Goal: Task Accomplishment & Management: Use online tool/utility

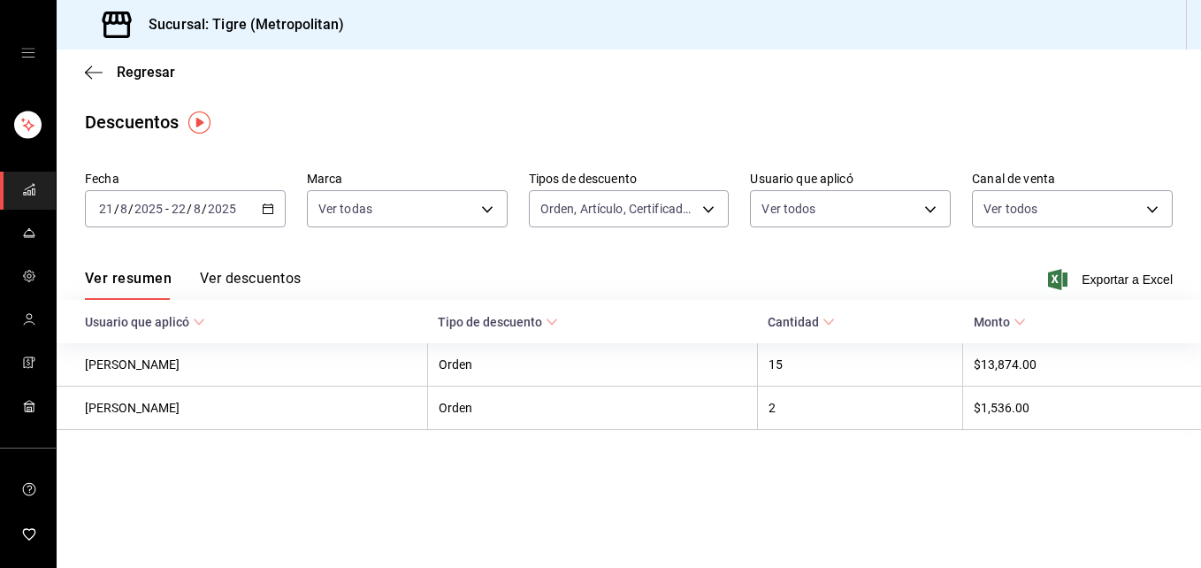
click at [31, 191] on icon "mailbox folders" at bounding box center [29, 189] width 14 height 14
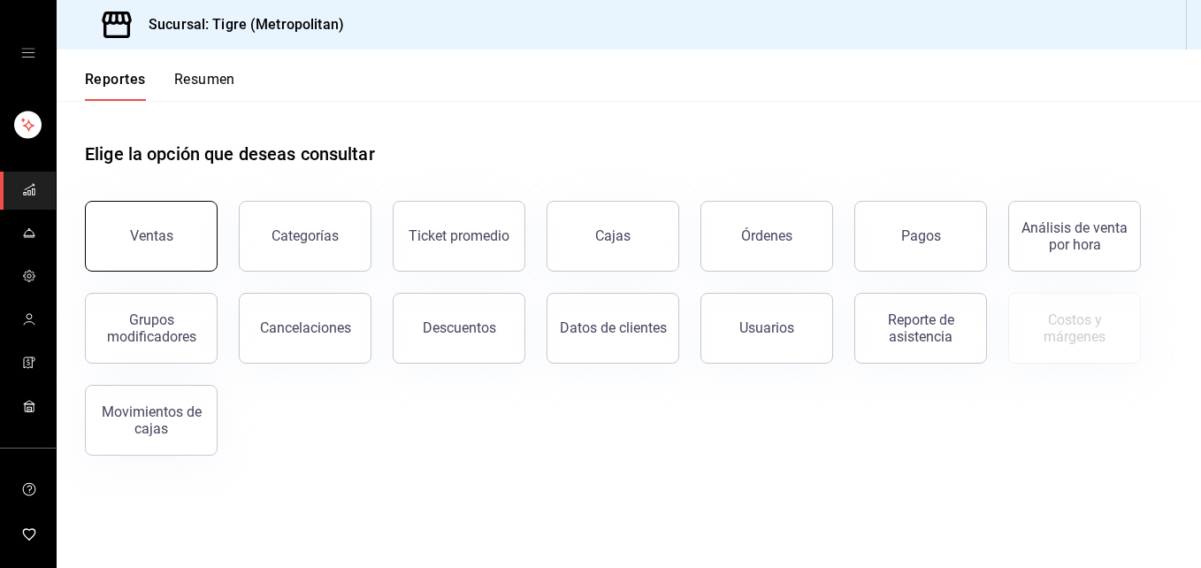
click at [142, 242] on div "Ventas" at bounding box center [151, 235] width 43 height 17
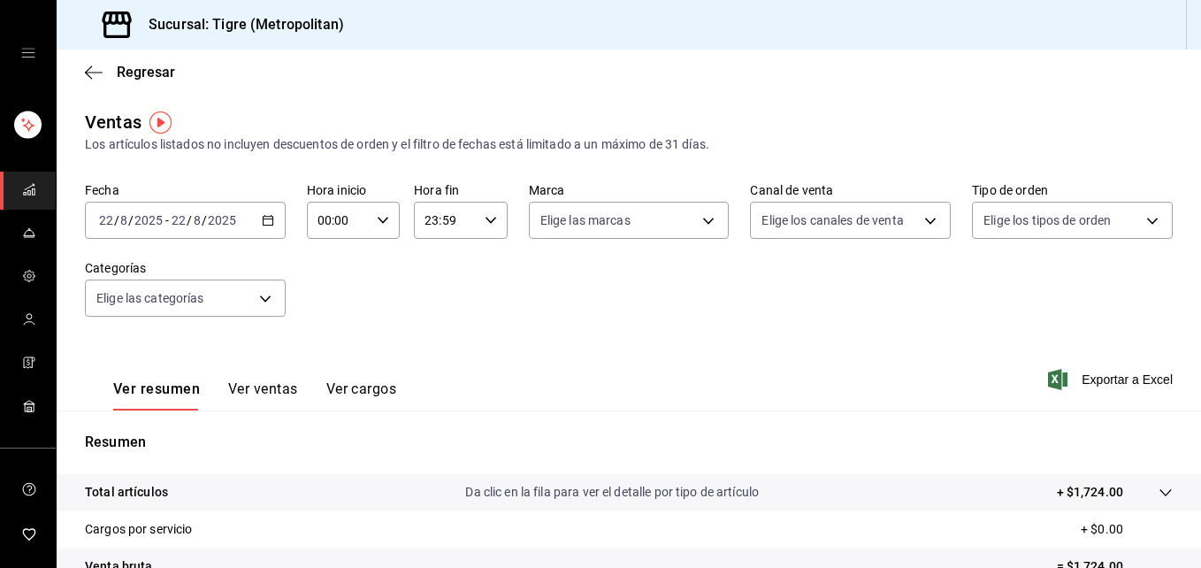
click at [263, 219] on icon "button" at bounding box center [268, 220] width 12 height 12
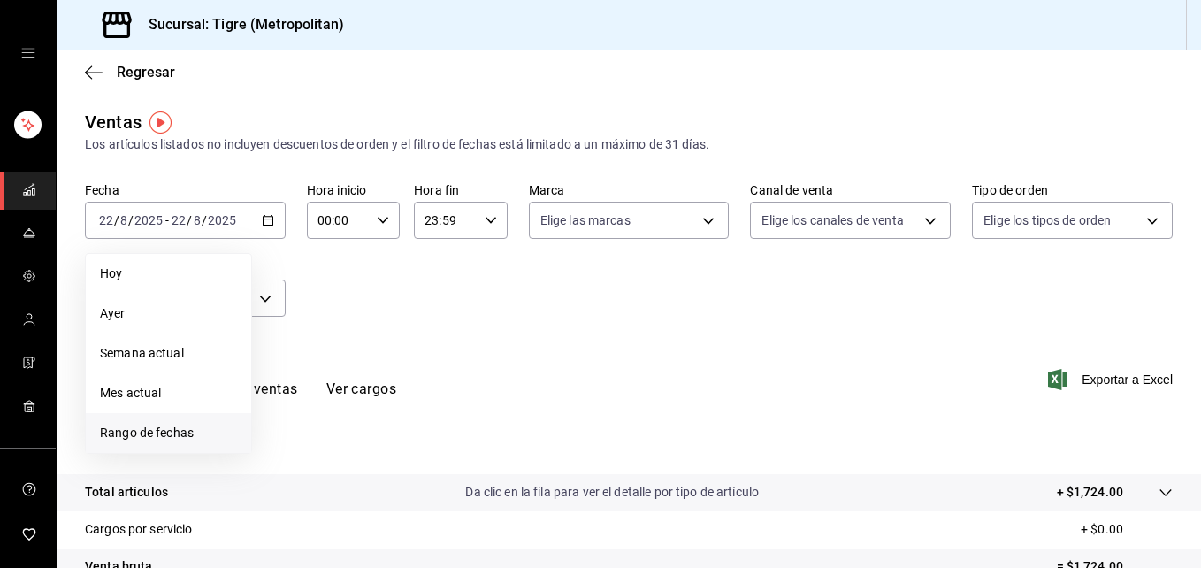
click at [177, 435] on span "Rango de fechas" at bounding box center [168, 433] width 137 height 19
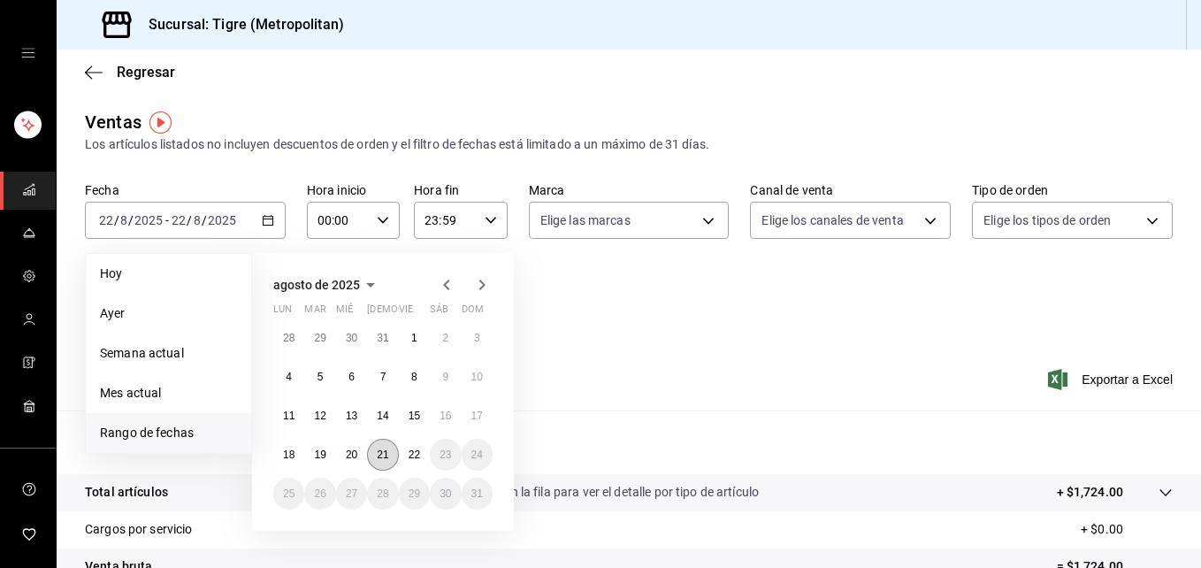
click at [382, 458] on abbr "21" at bounding box center [383, 455] width 12 height 12
click at [417, 456] on abbr "22" at bounding box center [415, 455] width 12 height 12
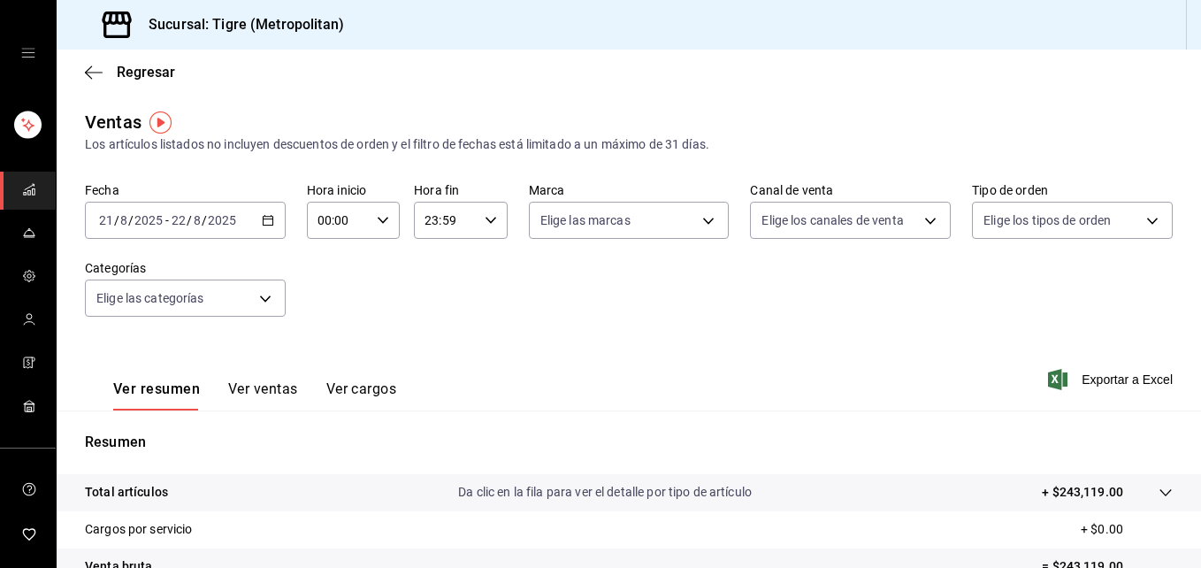
click at [382, 218] on icon "button" at bounding box center [383, 220] width 12 height 12
click at [319, 221] on div at bounding box center [600, 284] width 1201 height 568
click at [319, 227] on input "00:00" at bounding box center [338, 220] width 63 height 35
click at [325, 275] on button "00" at bounding box center [327, 265] width 39 height 35
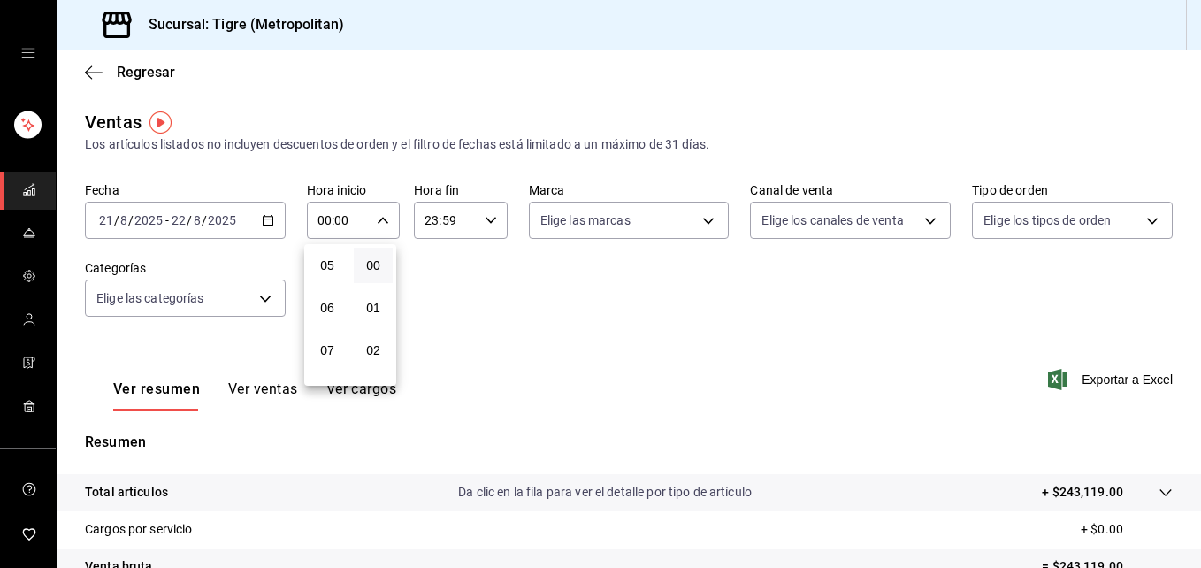
click at [325, 275] on button "05" at bounding box center [327, 265] width 39 height 35
type input "05:00"
click at [485, 220] on div at bounding box center [600, 284] width 1201 height 568
click at [486, 223] on \(Stroke\) "button" at bounding box center [491, 220] width 11 height 6
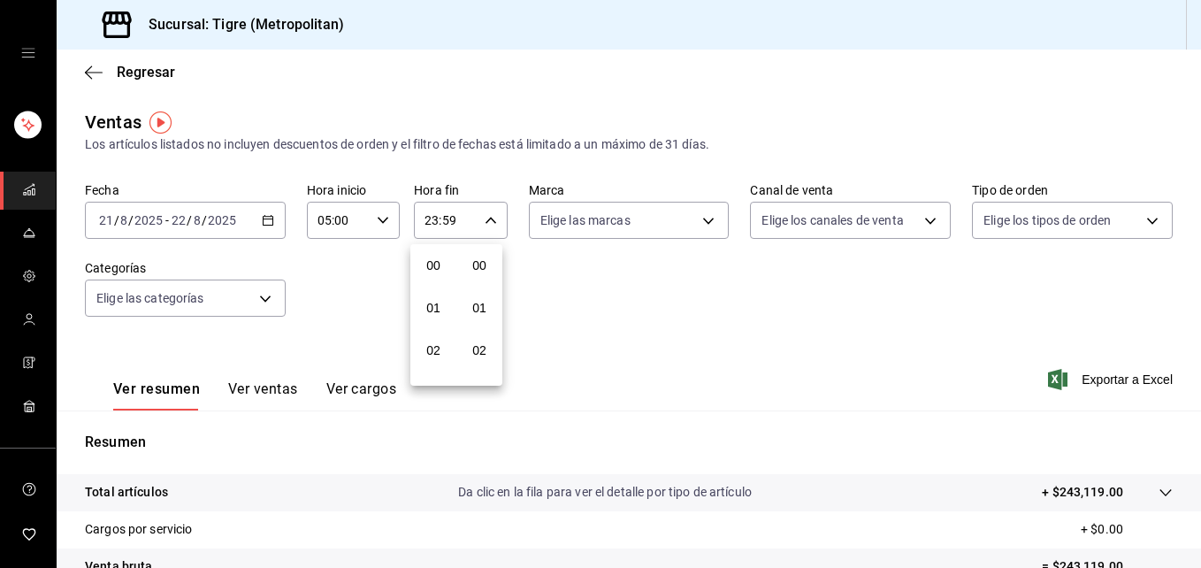
scroll to position [2406, 0]
click at [434, 256] on div "20" at bounding box center [434, 237] width 46 height 42
click at [437, 285] on span "21" at bounding box center [434, 279] width 18 height 14
type input "21:59"
click at [434, 276] on span "21" at bounding box center [434, 279] width 18 height 14
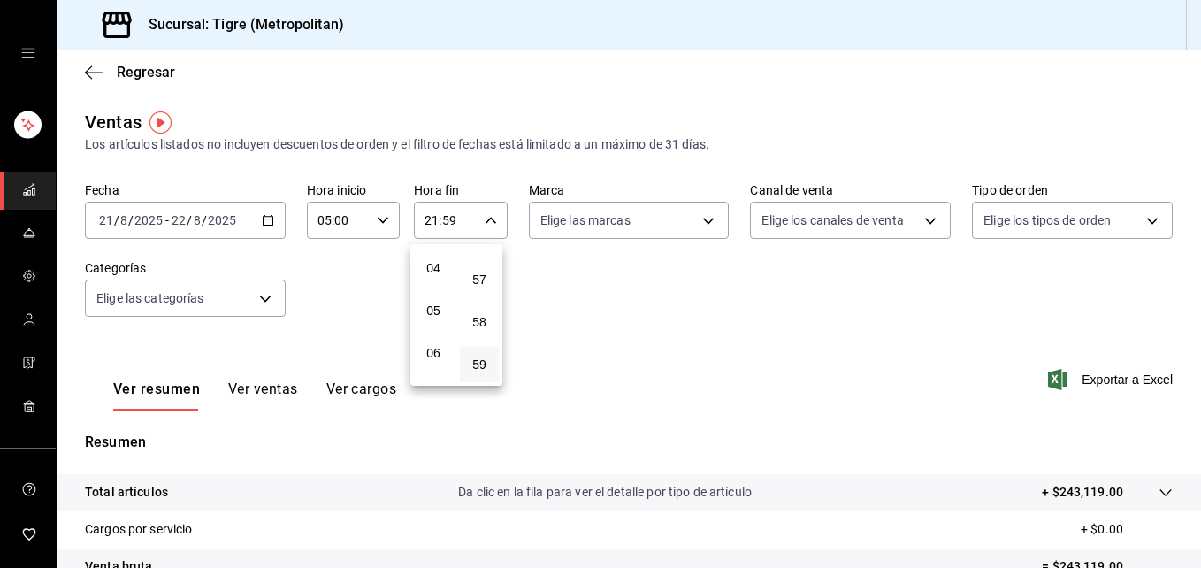
scroll to position [170, 0]
click at [479, 365] on span "59" at bounding box center [480, 364] width 18 height 14
click at [432, 271] on span "04" at bounding box center [434, 265] width 18 height 14
type input "04:59"
click at [522, 277] on div at bounding box center [600, 284] width 1201 height 568
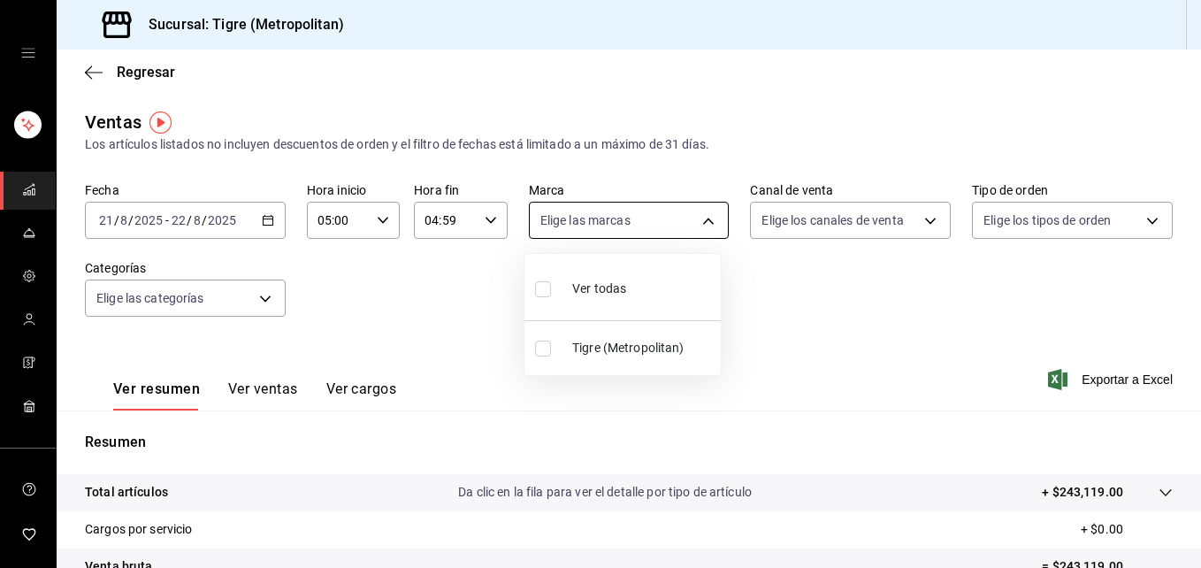
click at [698, 219] on body "Sucursal: Tigre (Metropolitan) Regresar Ventas Los artículos listados no incluy…" at bounding box center [600, 284] width 1201 height 568
click at [545, 288] on input "checkbox" at bounding box center [543, 289] width 16 height 16
checkbox input "true"
type input "d2a20516-989b-40fe-838d-c8b0b31ef0ff"
checkbox input "true"
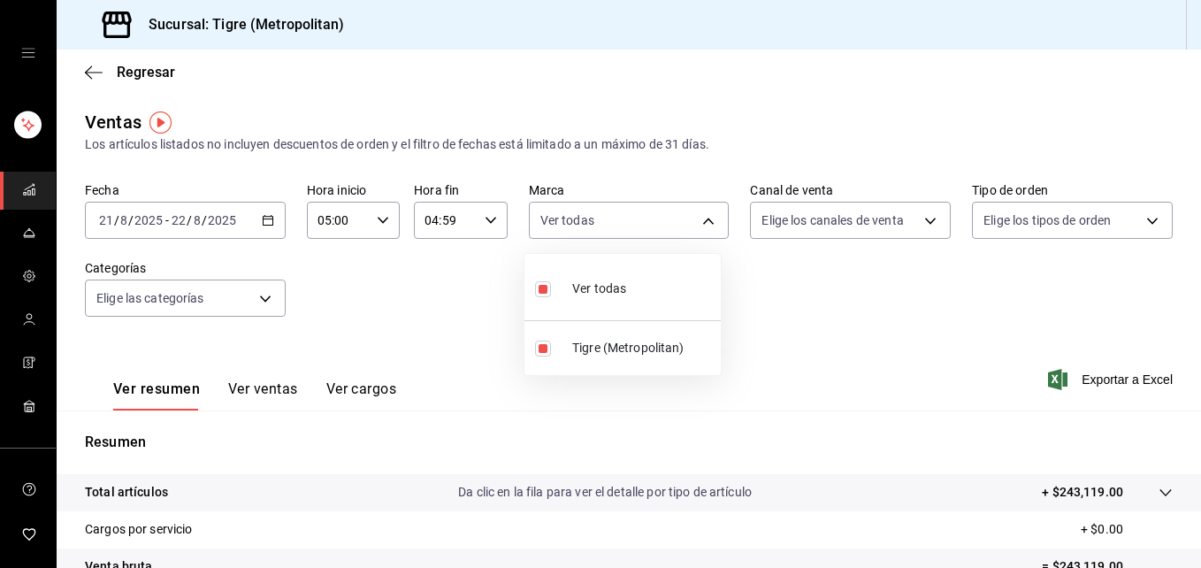
click at [929, 222] on div at bounding box center [600, 284] width 1201 height 568
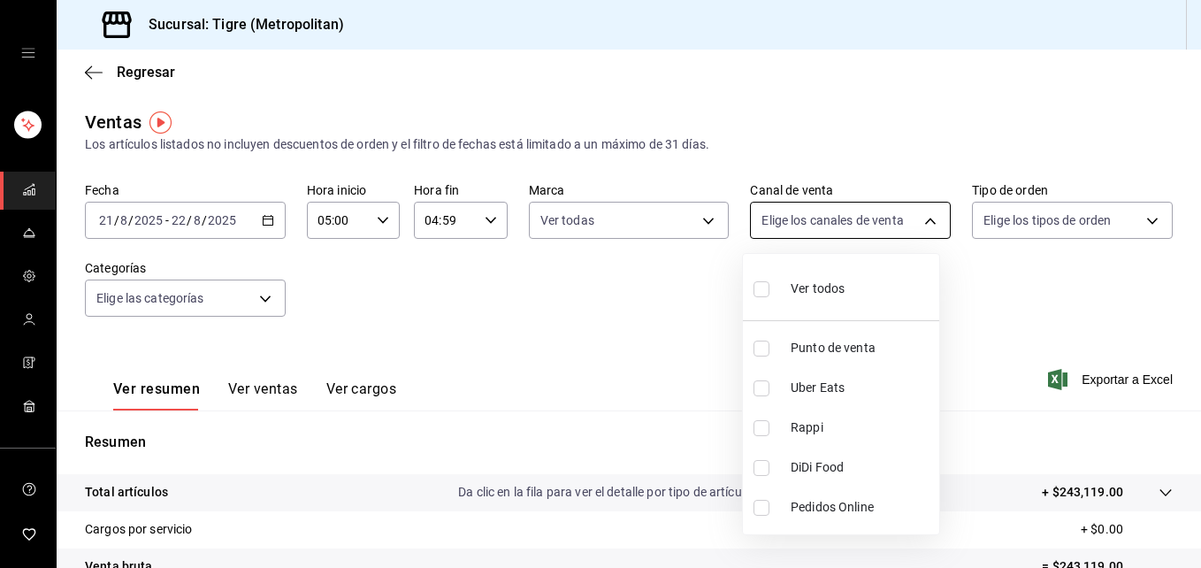
click at [916, 216] on body "Sucursal: Tigre (Metropolitan) Regresar Ventas Los artículos listados no incluy…" at bounding box center [600, 284] width 1201 height 568
click at [763, 294] on input "checkbox" at bounding box center [762, 289] width 16 height 16
checkbox input "true"
type input "PARROT,UBER_EATS,RAPPI,DIDI_FOOD,ONLINE"
checkbox input "true"
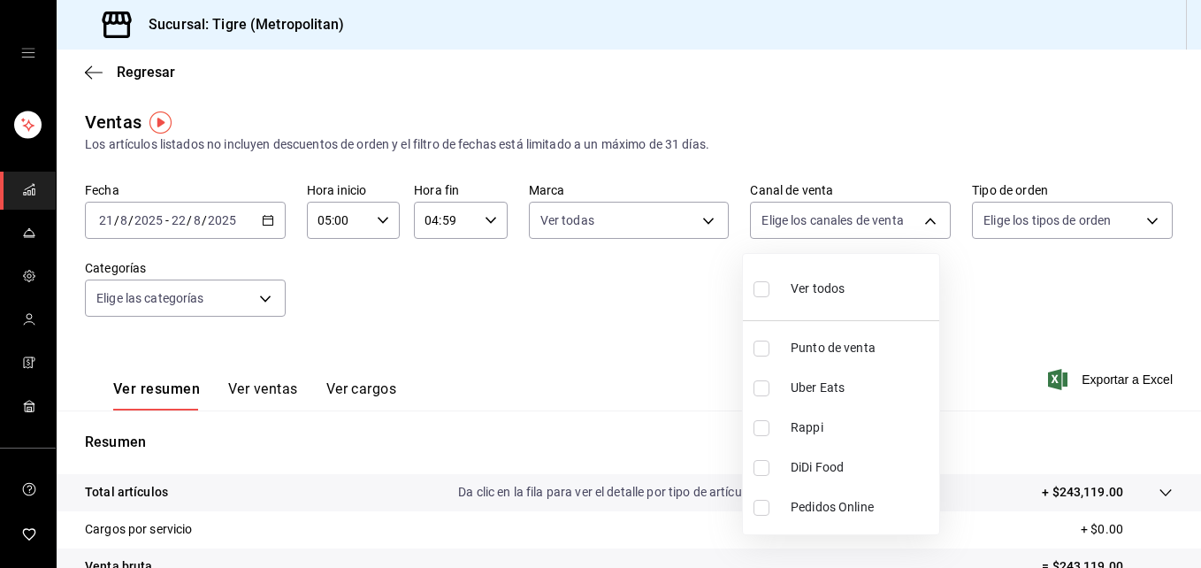
checkbox input "true"
click at [1140, 223] on div at bounding box center [600, 284] width 1201 height 568
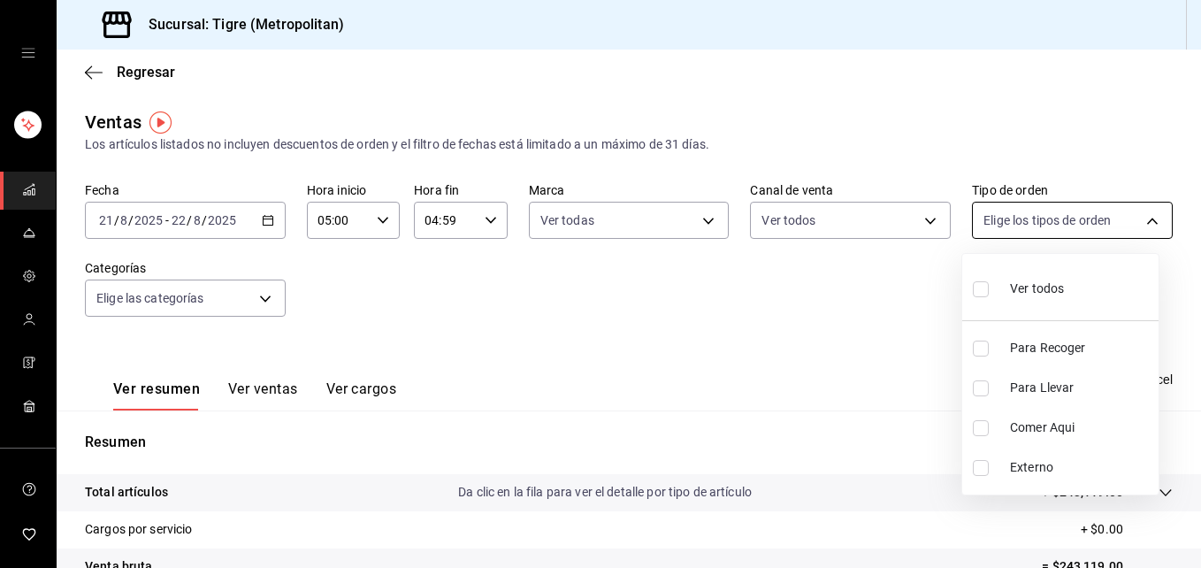
click at [1140, 222] on body "Sucursal: Tigre (Metropolitan) Regresar Ventas Los artículos listados no incluy…" at bounding box center [600, 284] width 1201 height 568
click at [984, 291] on input "checkbox" at bounding box center [981, 289] width 16 height 16
checkbox input "true"
type input "f7df4de8-9964-48c4-9e53-dd040d652eda,4cfece08-abf2-465c-953c-59dc98a97bb2,5a16a…"
checkbox input "true"
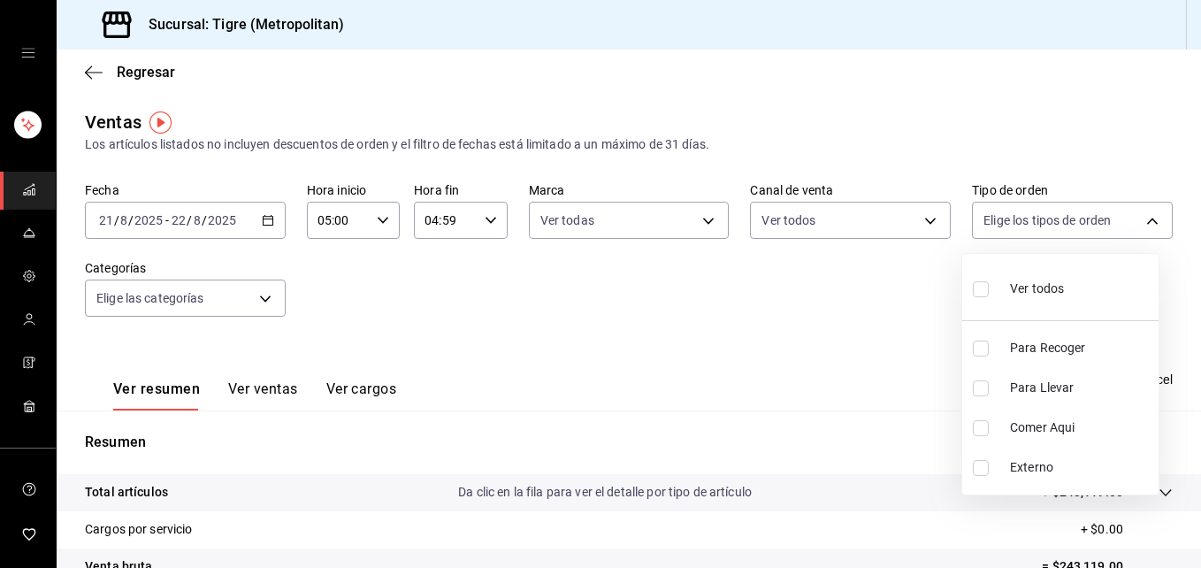
checkbox input "true"
click at [264, 295] on div at bounding box center [600, 284] width 1201 height 568
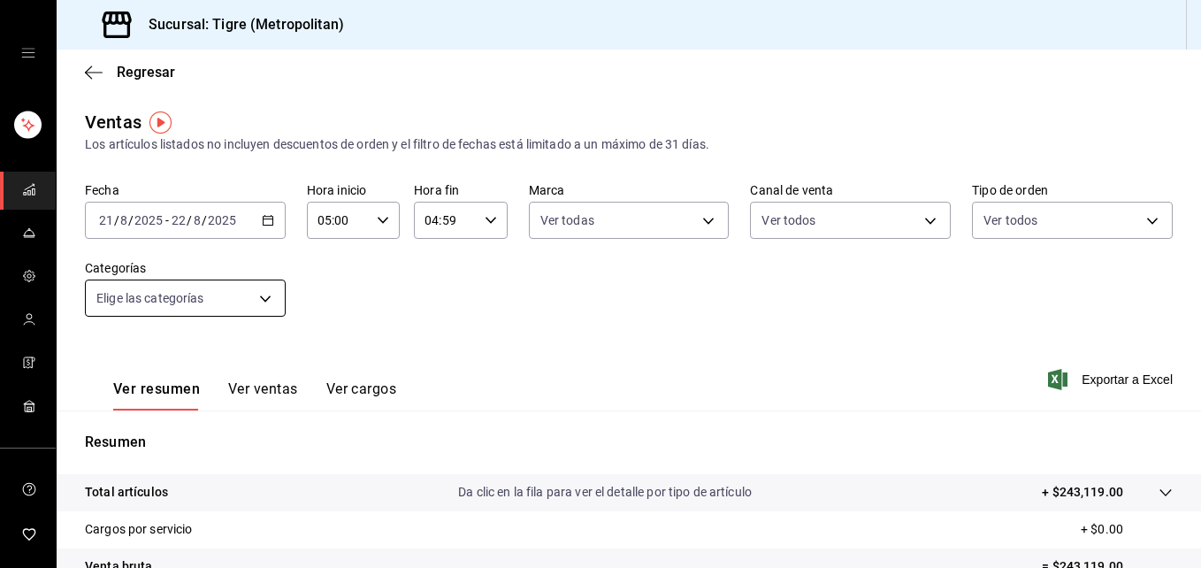
click at [267, 300] on body "Sucursal: Tigre (Metropolitan) Regresar Ventas Los artículos listados no incluy…" at bounding box center [600, 284] width 1201 height 568
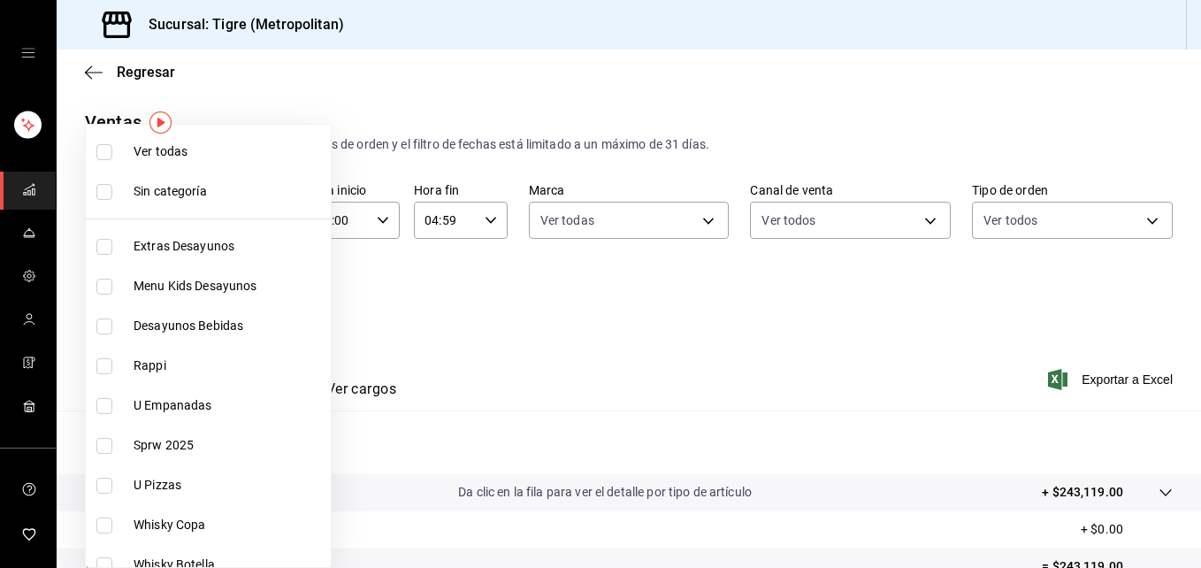
click at [103, 152] on input "checkbox" at bounding box center [104, 152] width 16 height 16
checkbox input "true"
type input "95de3a49-3e71-4222-9a00-2b077991daeb,0ce31c32-a5a6-498b-be74-31ce48fb35ae,30be1…"
checkbox input "true"
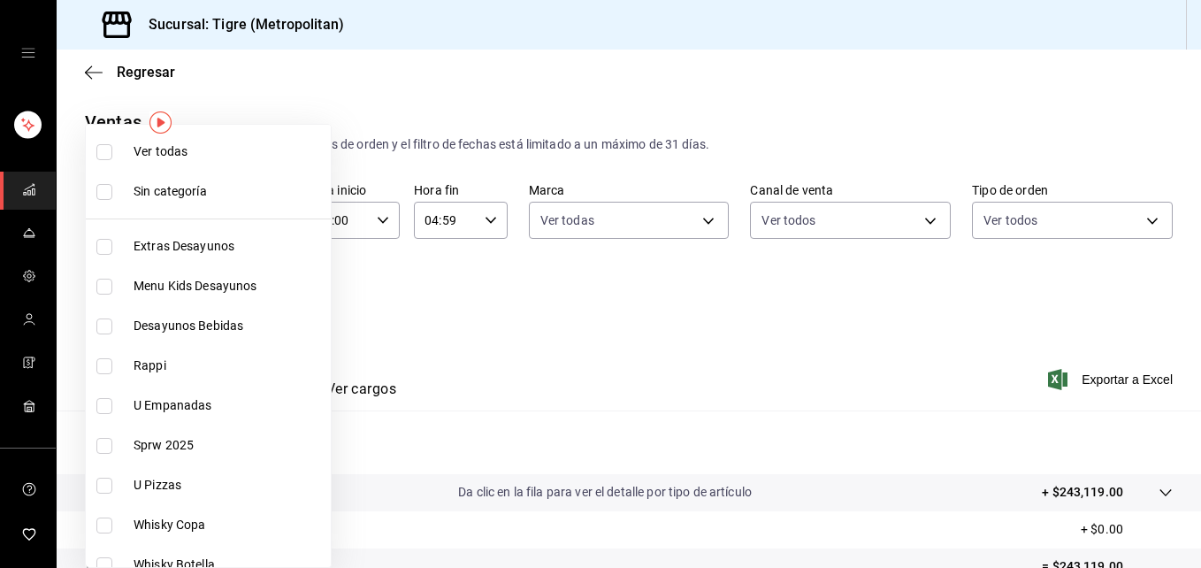
checkbox input "true"
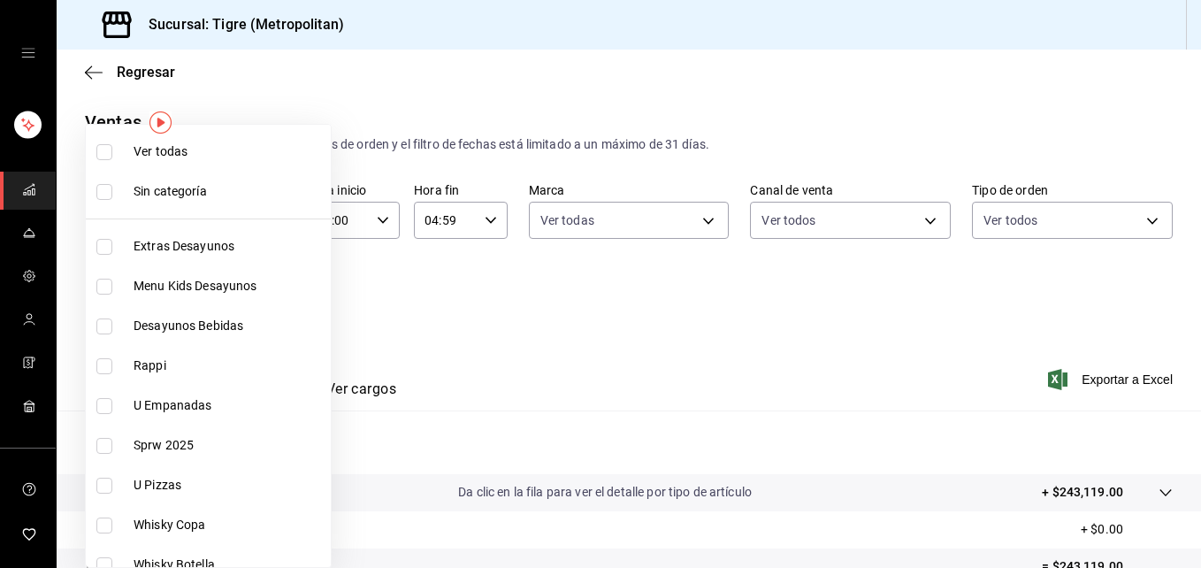
checkbox input "true"
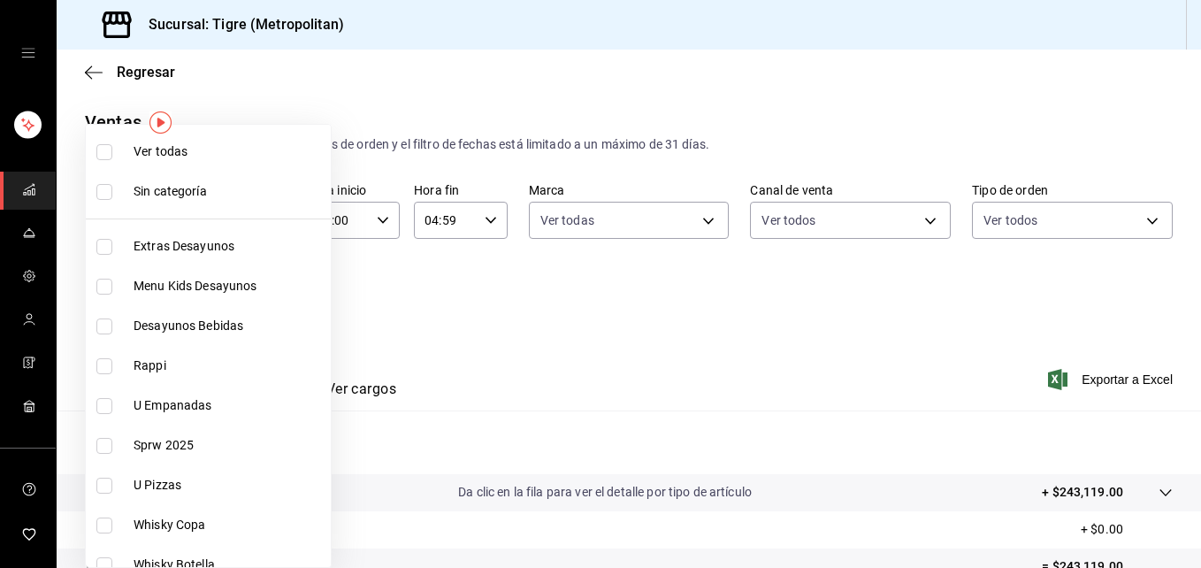
checkbox input "true"
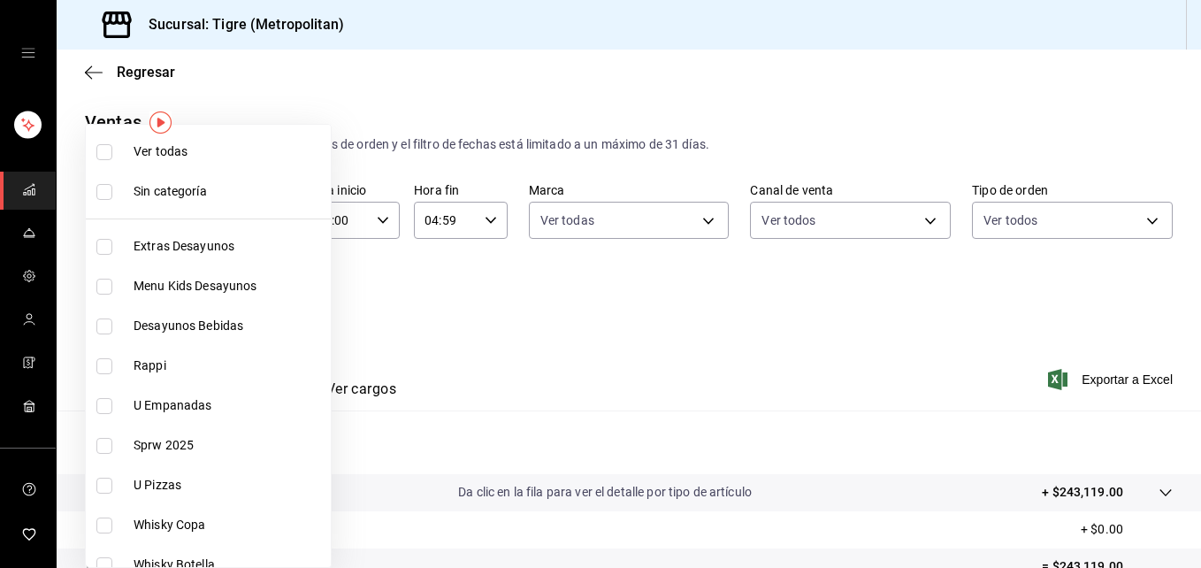
checkbox input "true"
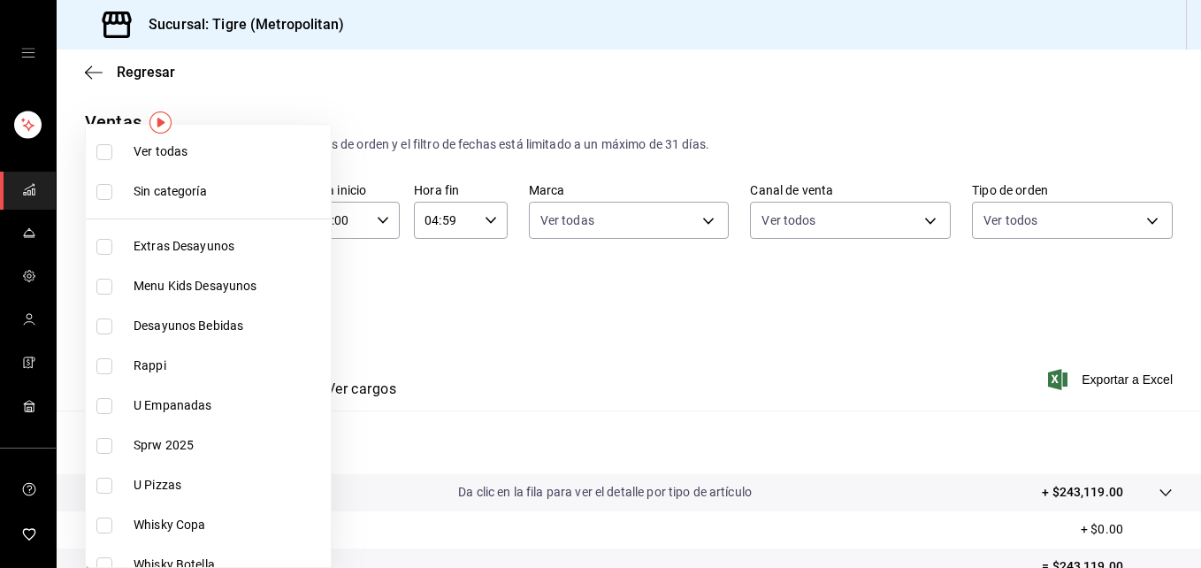
checkbox input "true"
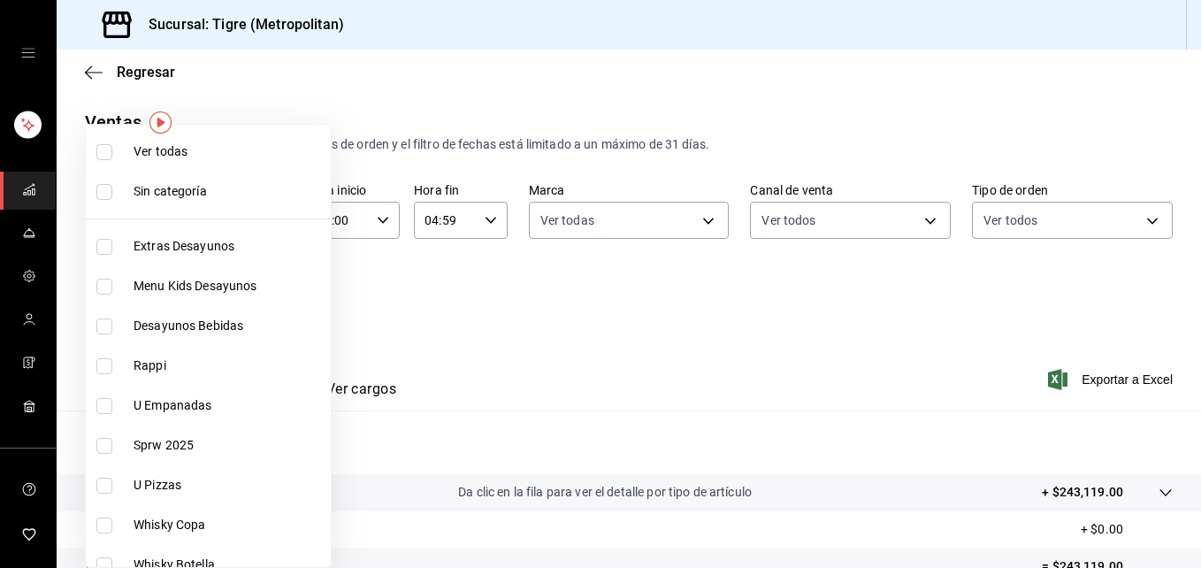
checkbox input "true"
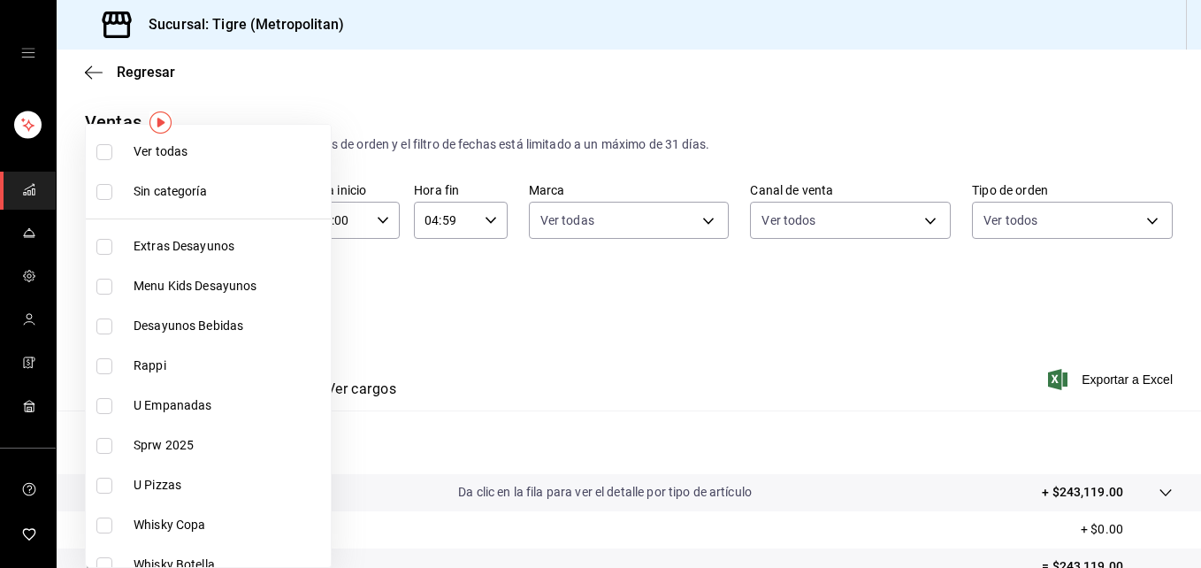
checkbox input "true"
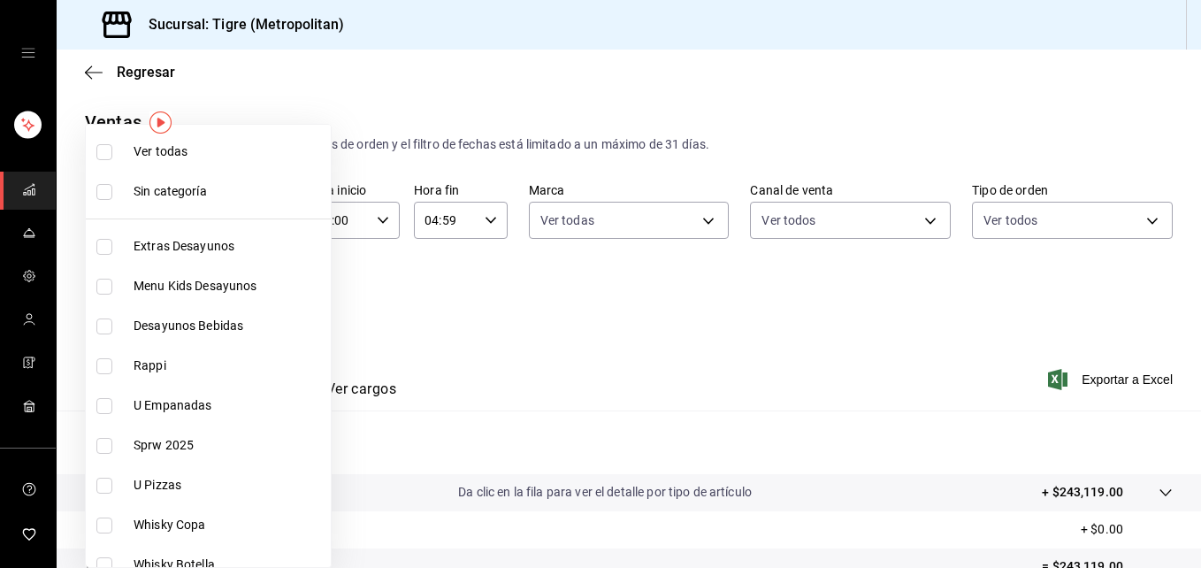
checkbox input "true"
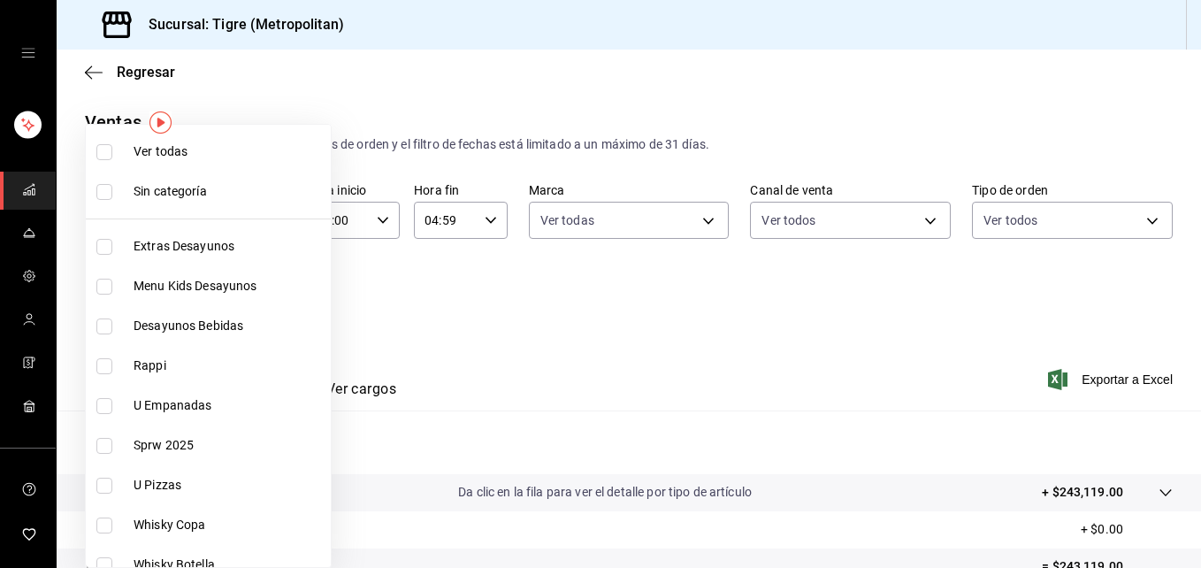
checkbox input "true"
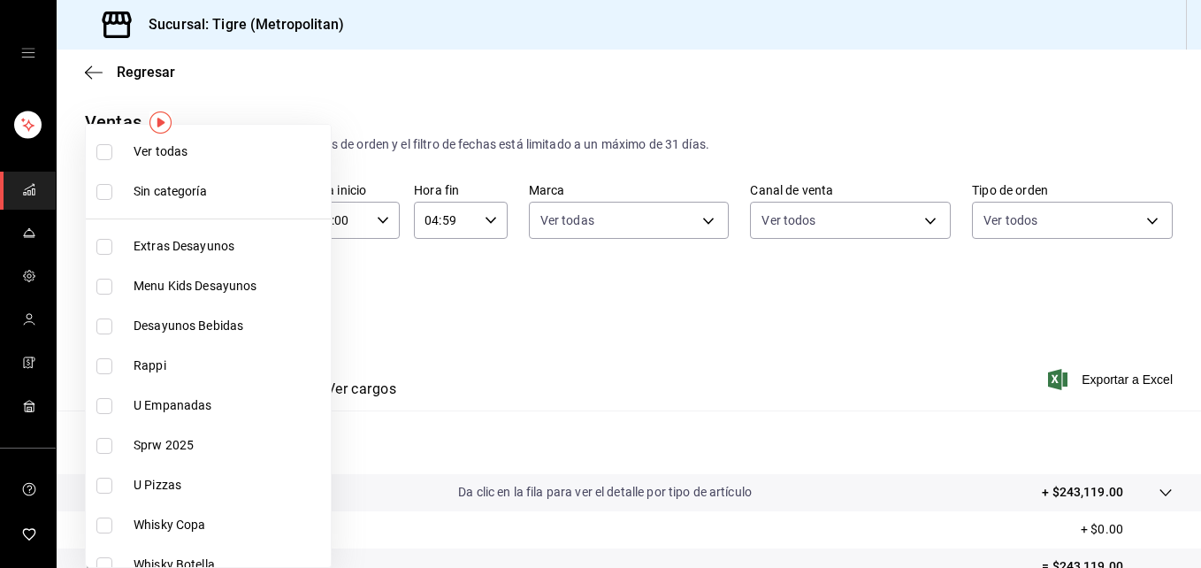
checkbox input "true"
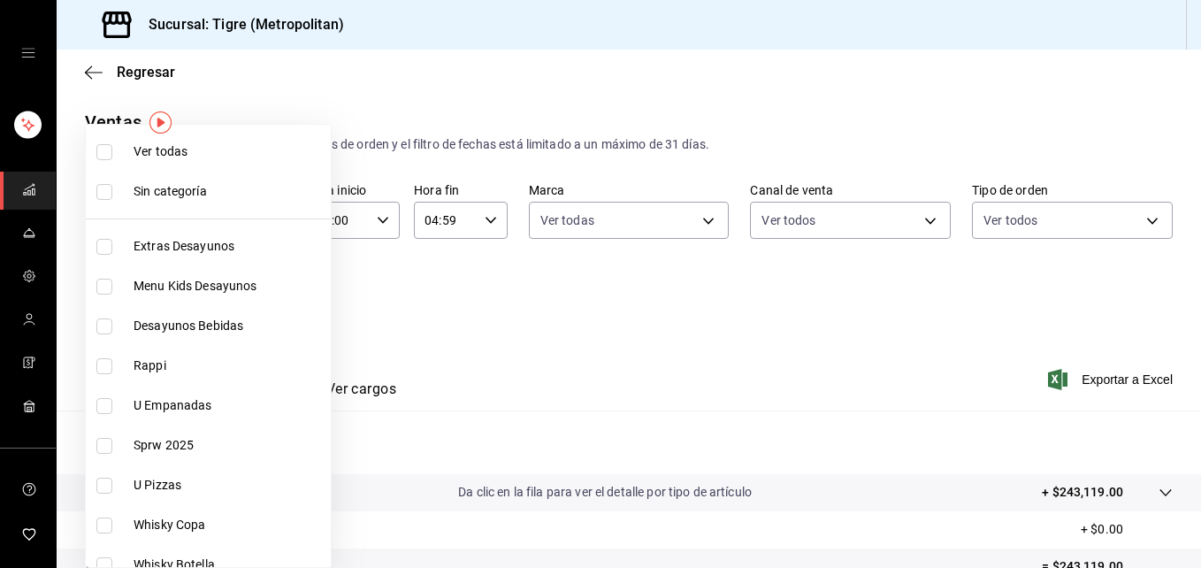
checkbox input "true"
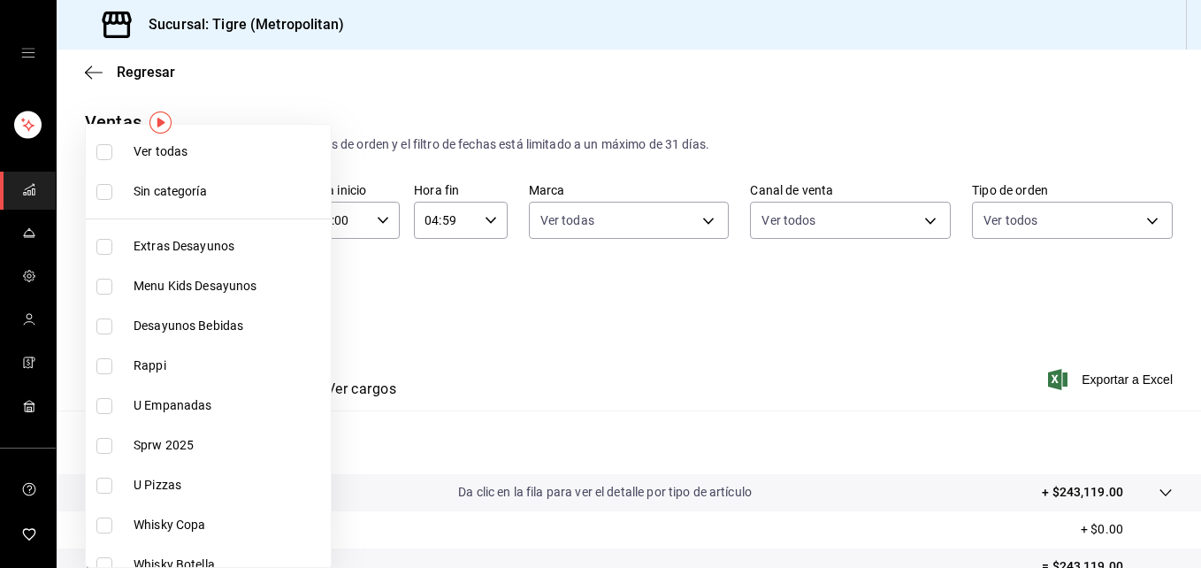
checkbox input "true"
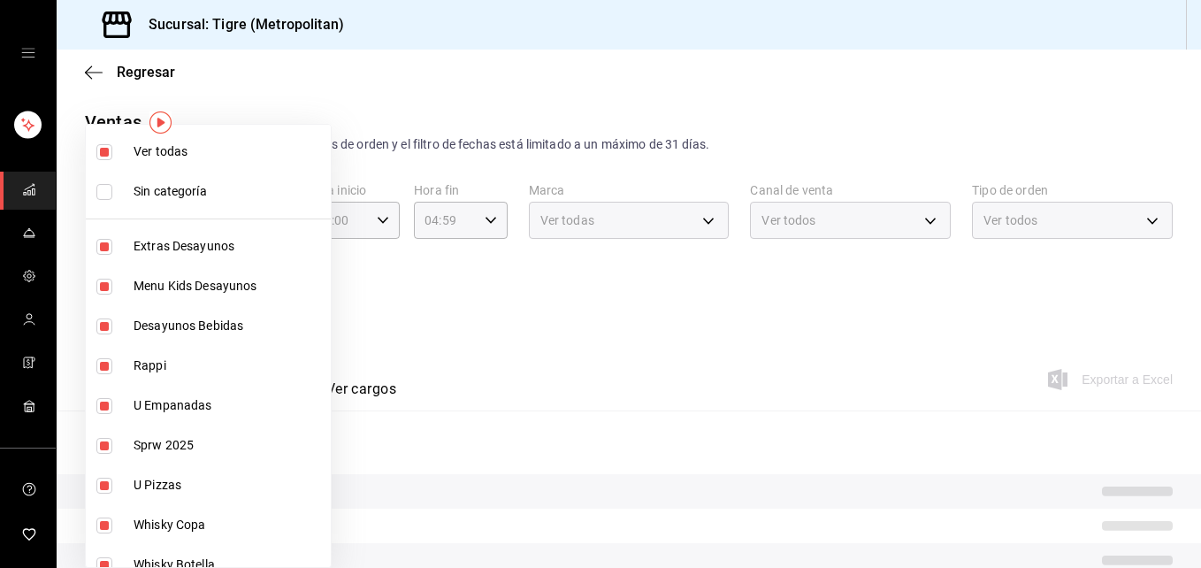
click at [384, 300] on div at bounding box center [600, 284] width 1201 height 568
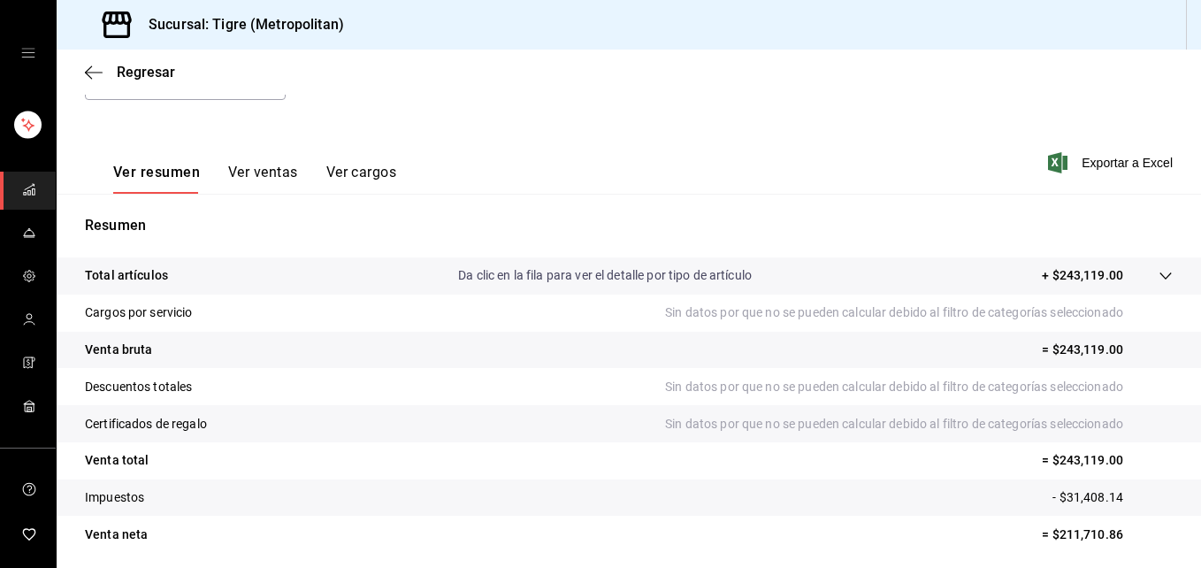
scroll to position [280, 0]
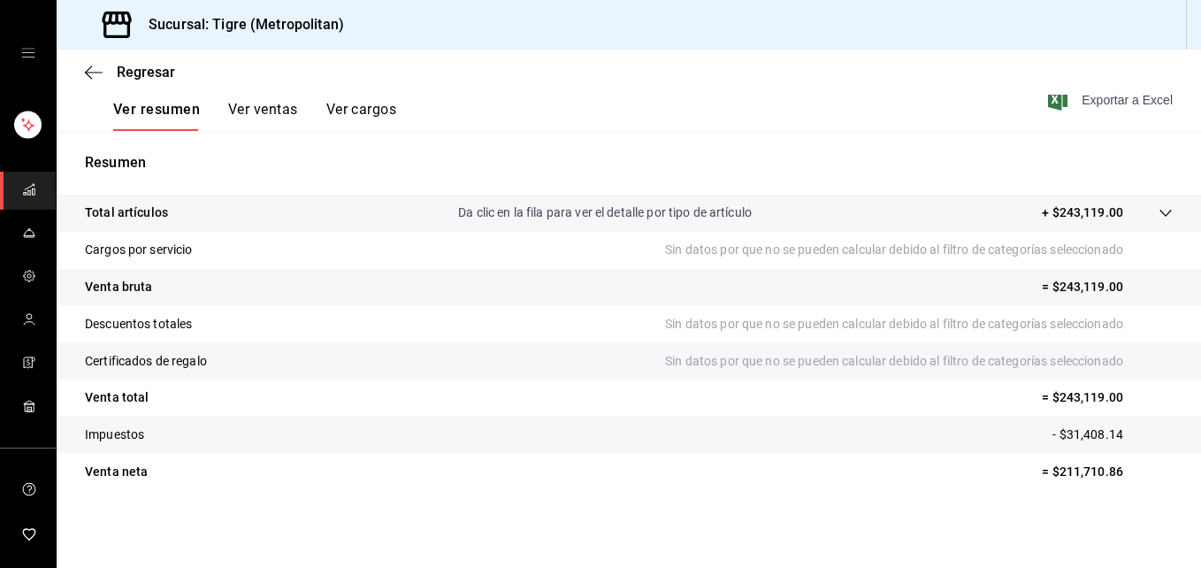
click at [1102, 100] on span "Exportar a Excel" at bounding box center [1112, 99] width 121 height 21
